Goal: Information Seeking & Learning: Check status

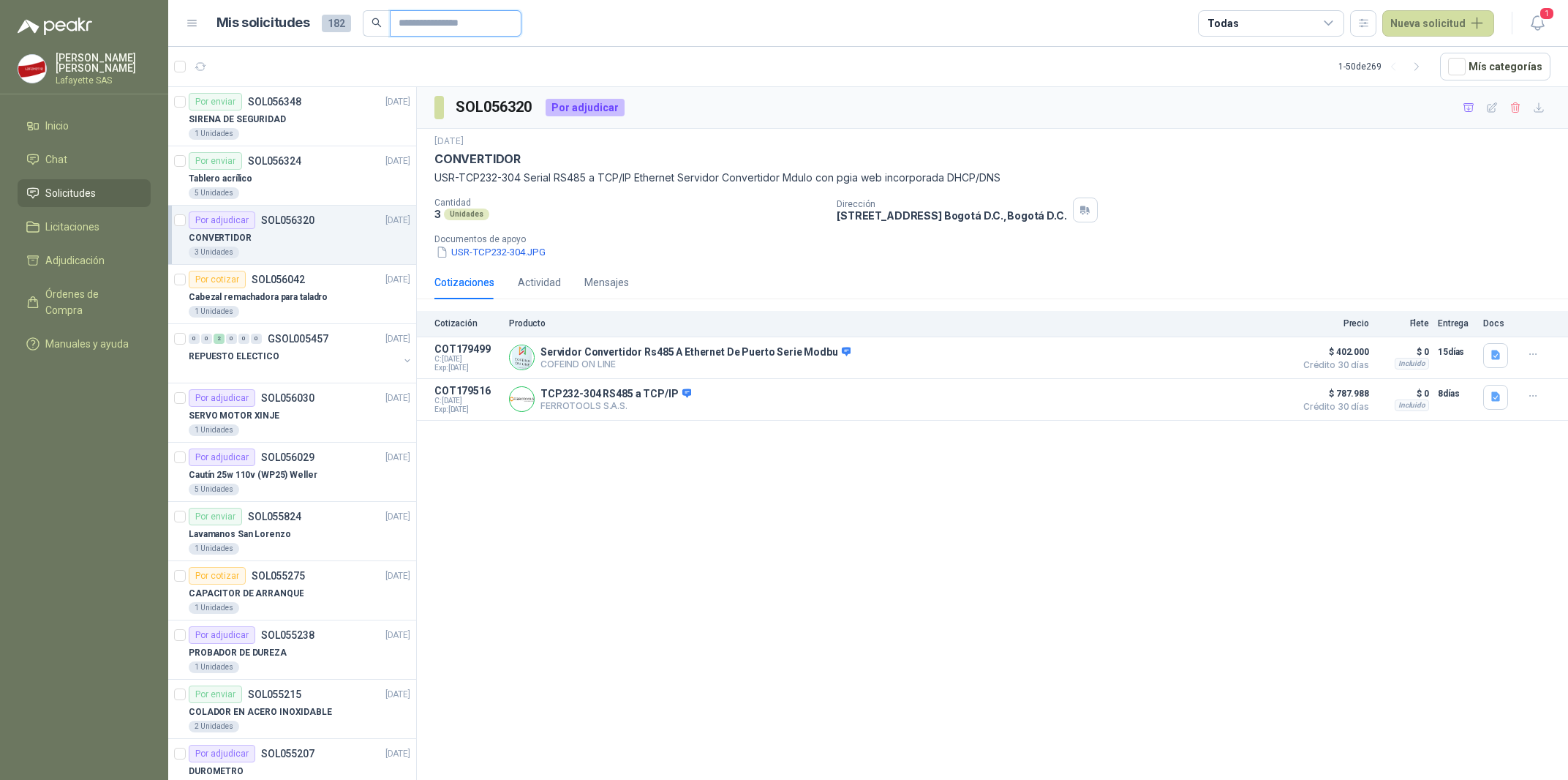
click at [418, 23] on input "text" at bounding box center [450, 23] width 103 height 25
type input "******"
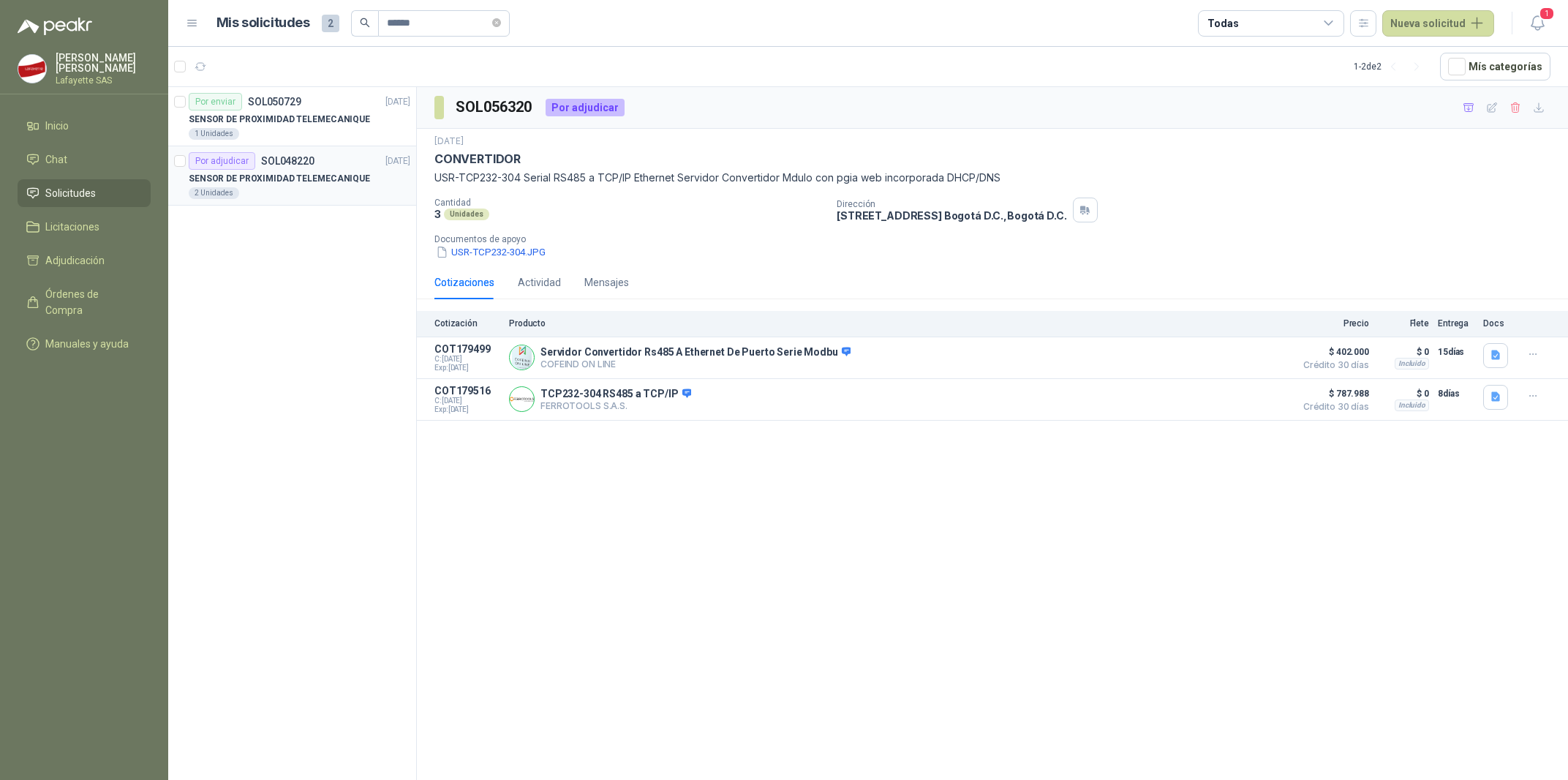
click at [322, 189] on div "2 Unidades" at bounding box center [299, 193] width 222 height 12
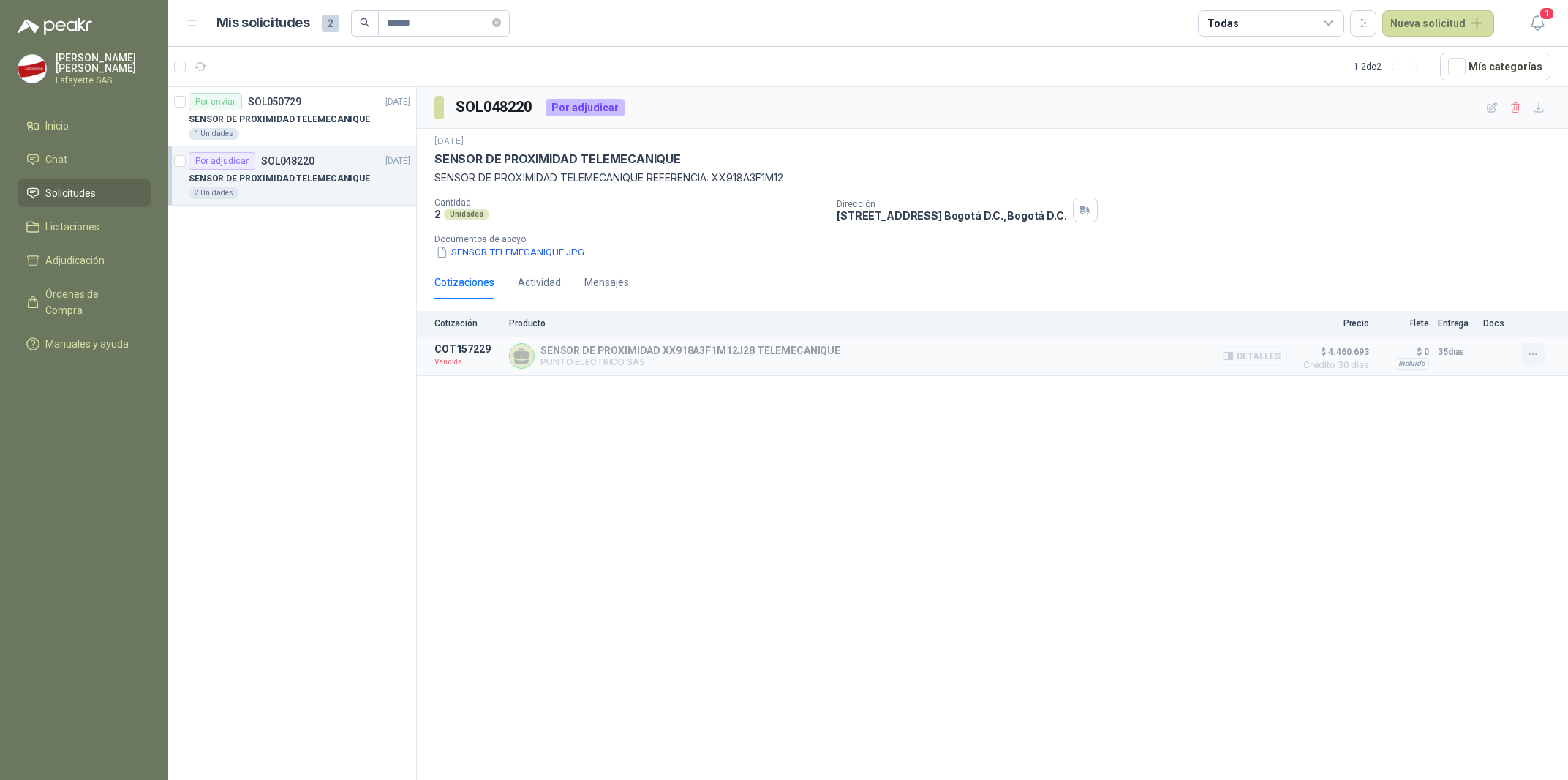
click at [1535, 359] on icon "button" at bounding box center [1533, 355] width 13 height 13
click at [1493, 406] on div "SOL048220 Por adjudicar [DATE] SENSOR DE PROXIMIDAD TELEMECANIQUE SENSOR DE PRO…" at bounding box center [993, 437] width 1151 height 698
click at [1240, 363] on button "Detalles" at bounding box center [1252, 355] width 69 height 20
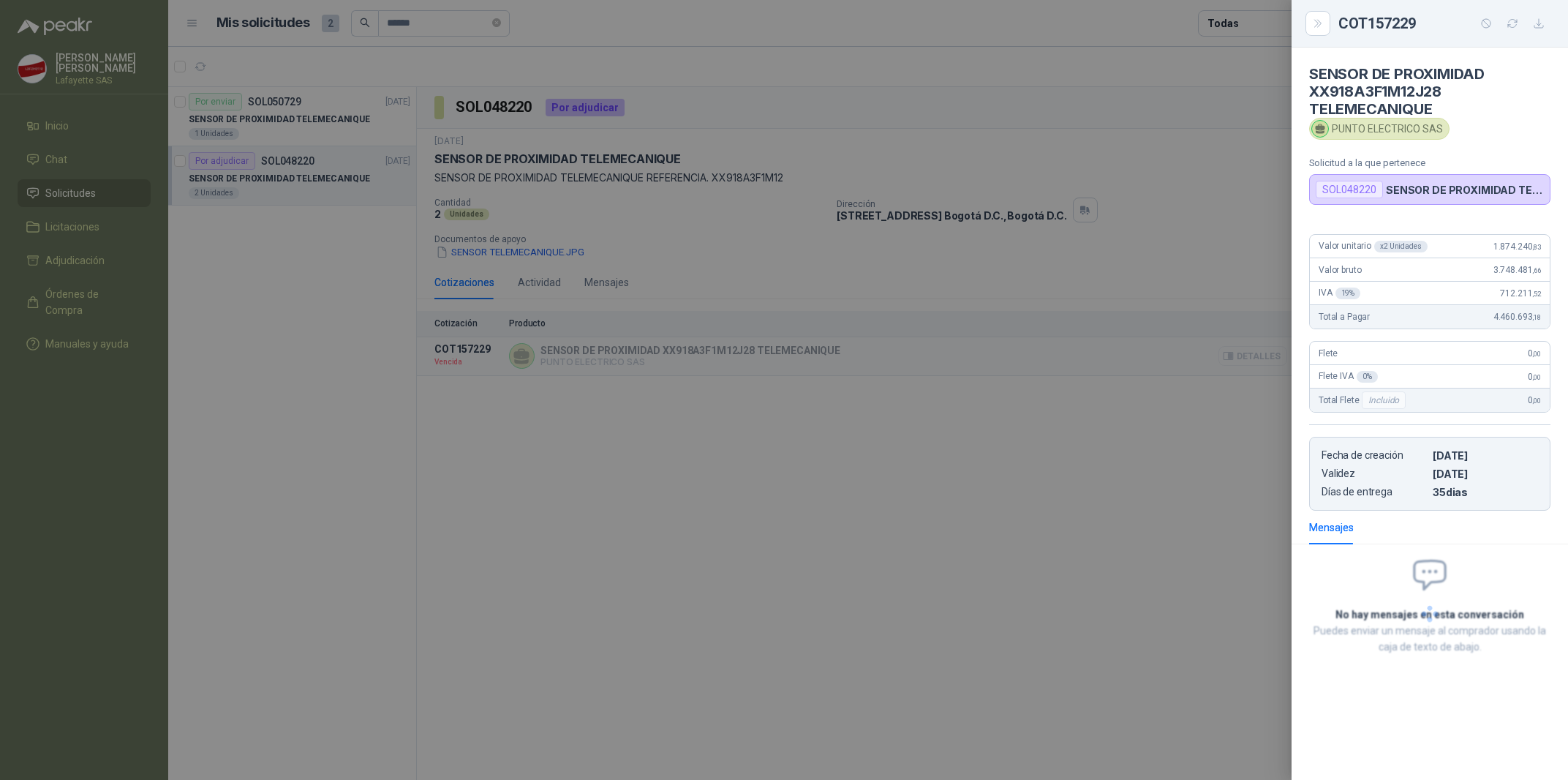
scroll to position [106, 0]
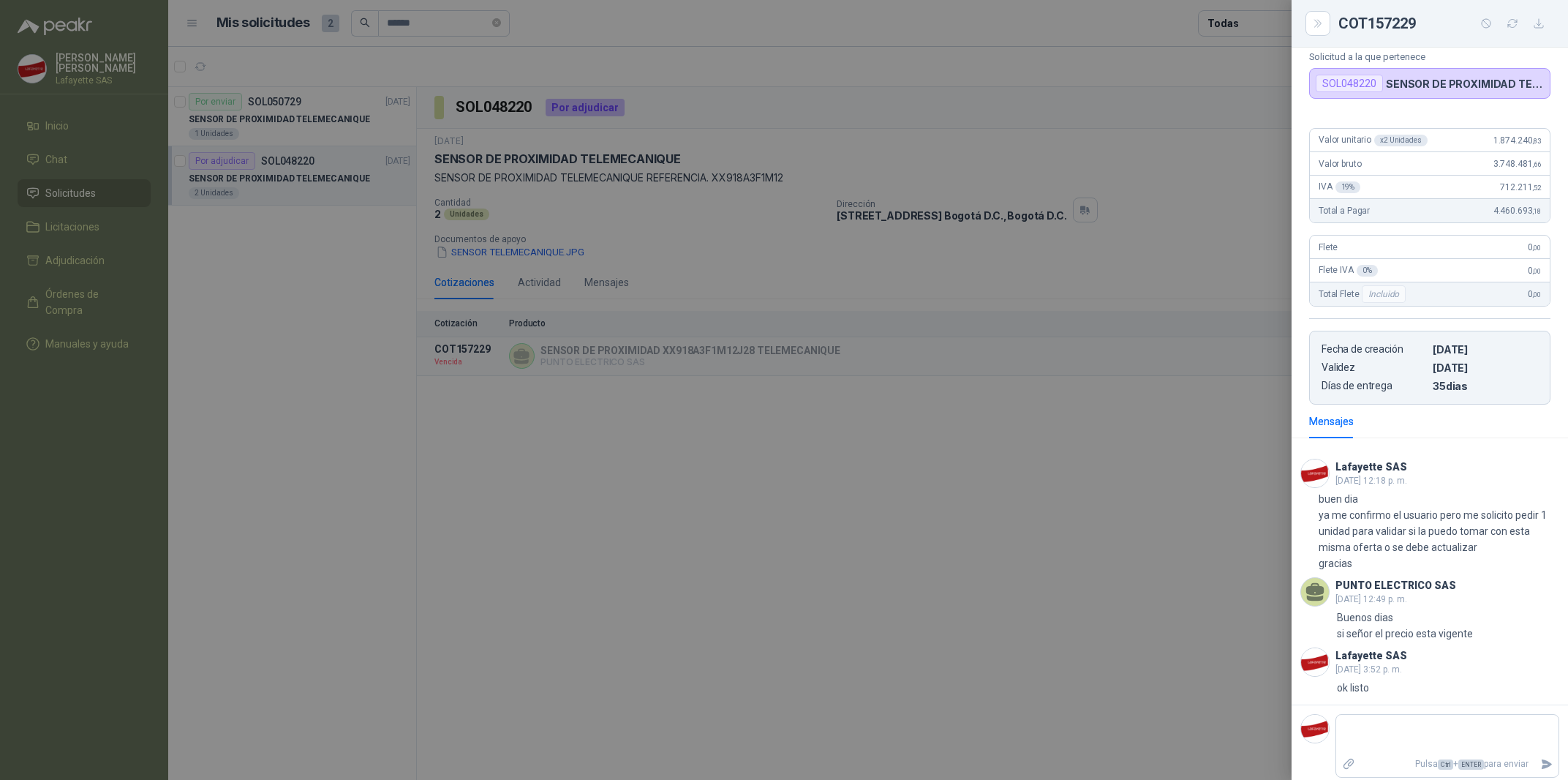
click at [1087, 470] on div at bounding box center [784, 390] width 1568 height 780
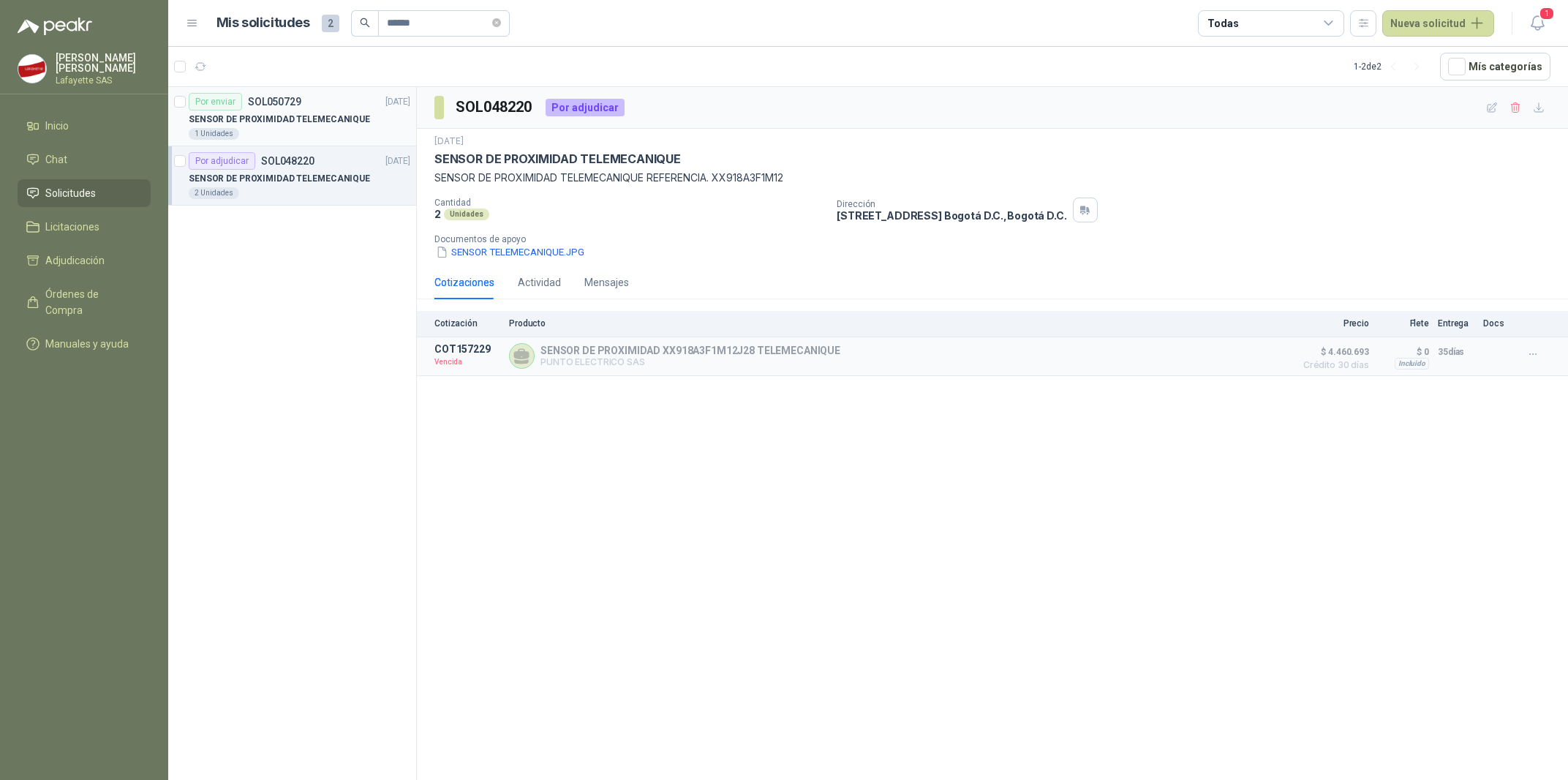
click at [268, 130] on div "1 Unidades" at bounding box center [299, 134] width 222 height 12
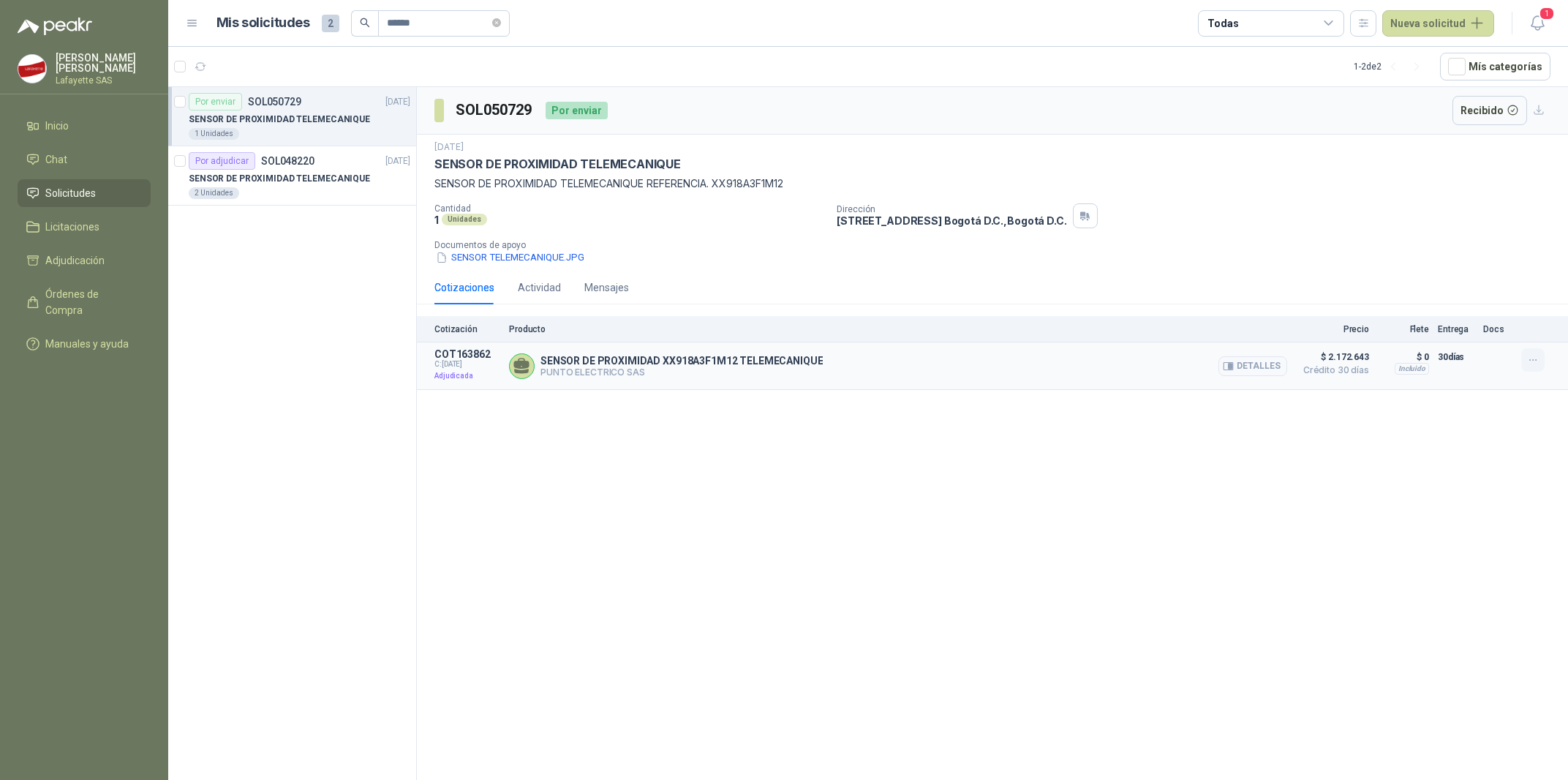
click at [1535, 362] on icon "button" at bounding box center [1533, 360] width 13 height 13
click at [1439, 429] on div "SOL050729 Por enviar Recibido [DATE] SENSOR DE PROXIMIDAD TELEMECANIQUE SENSOR …" at bounding box center [993, 437] width 1151 height 698
click at [528, 291] on div "Actividad" at bounding box center [540, 288] width 43 height 16
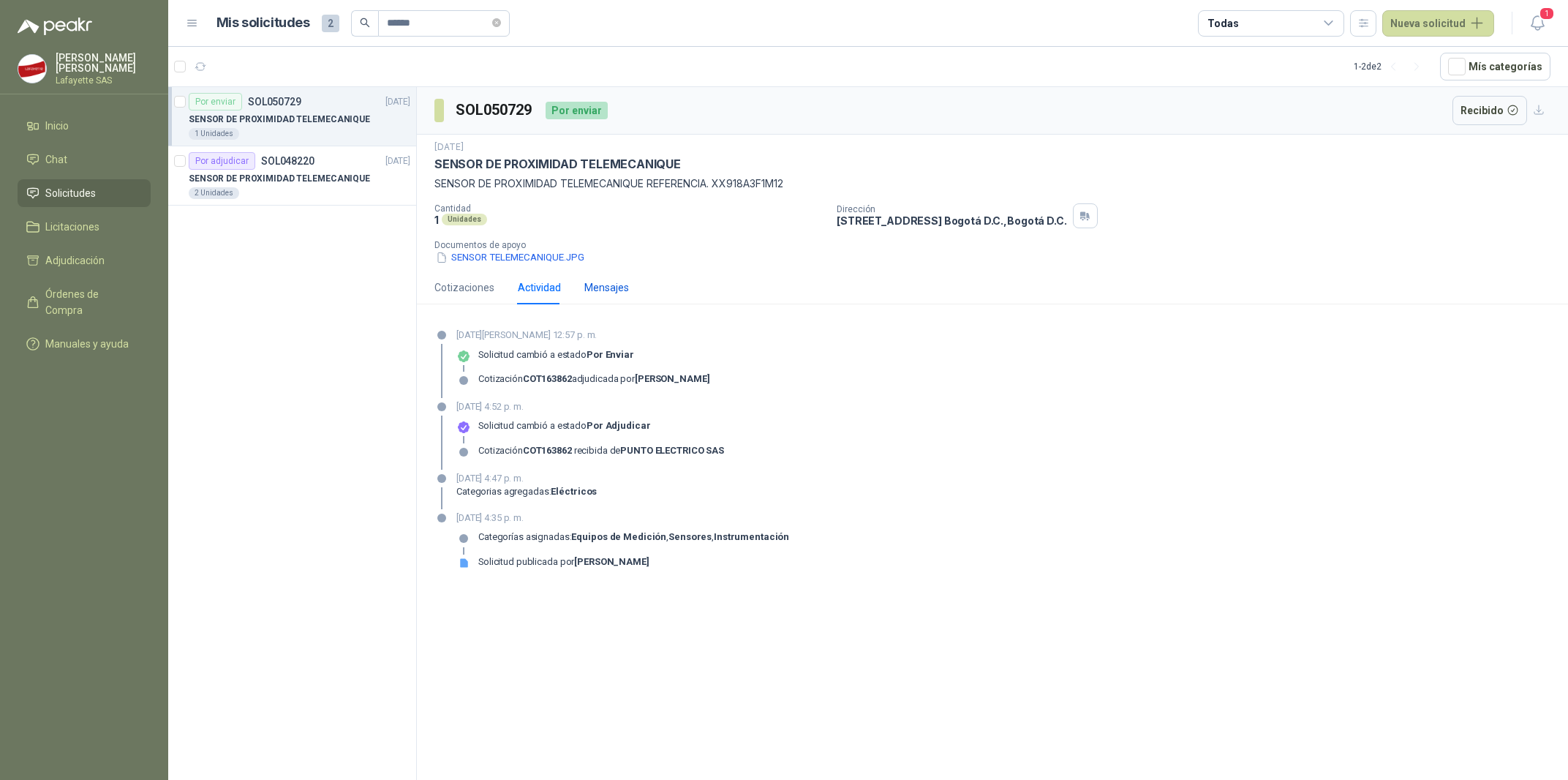
click at [610, 289] on div "Mensajes" at bounding box center [606, 288] width 45 height 16
